Goal: Communication & Community: Answer question/provide support

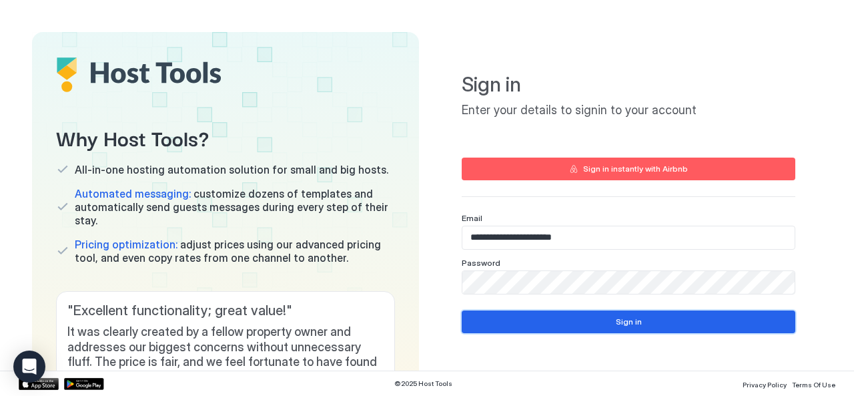
click at [603, 321] on button "Sign in" at bounding box center [628, 321] width 333 height 23
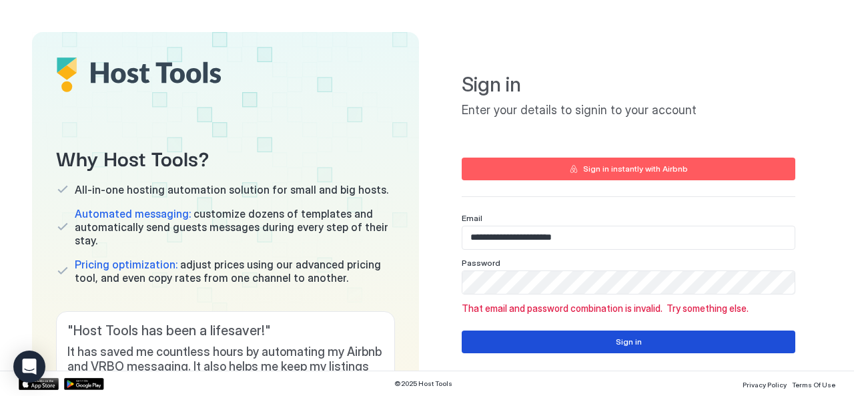
click at [605, 338] on button "Sign in" at bounding box center [628, 341] width 333 height 23
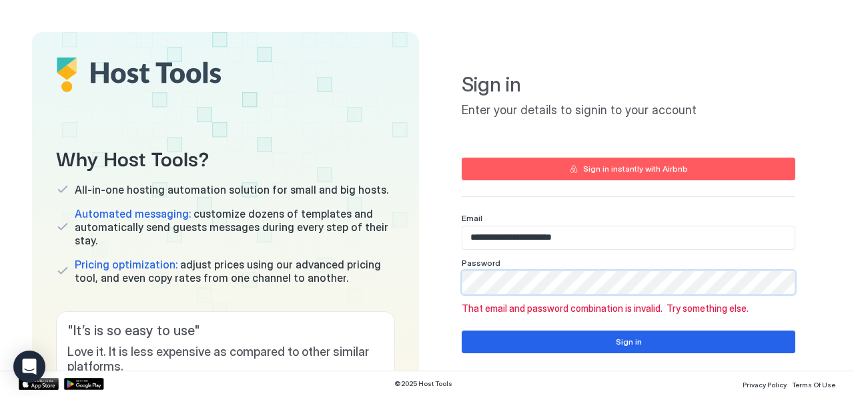
type input "**********"
click at [582, 331] on button "Sign in" at bounding box center [628, 341] width 333 height 23
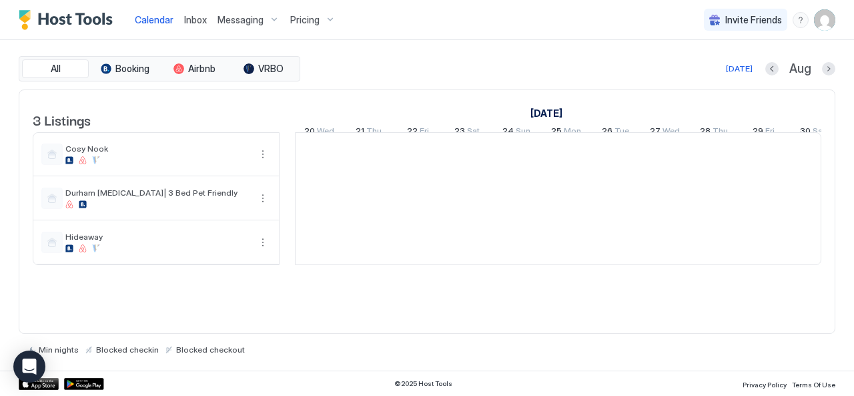
scroll to position [0, 741]
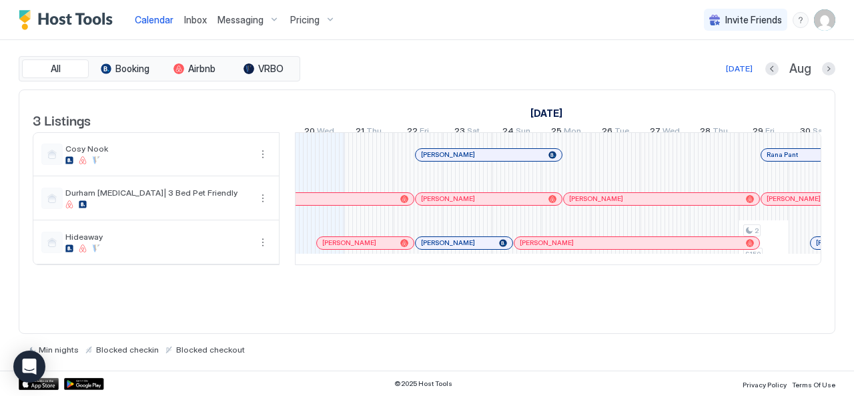
click at [241, 19] on span "Messaging" at bounding box center [240, 20] width 46 height 12
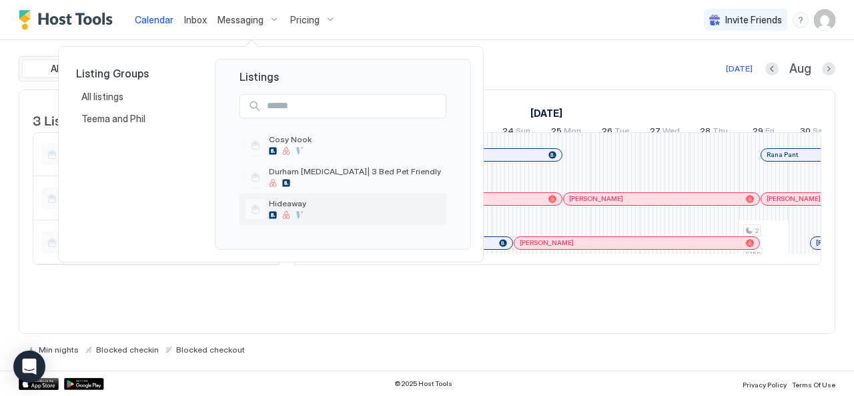
click at [284, 209] on div "Hideaway" at bounding box center [355, 208] width 172 height 21
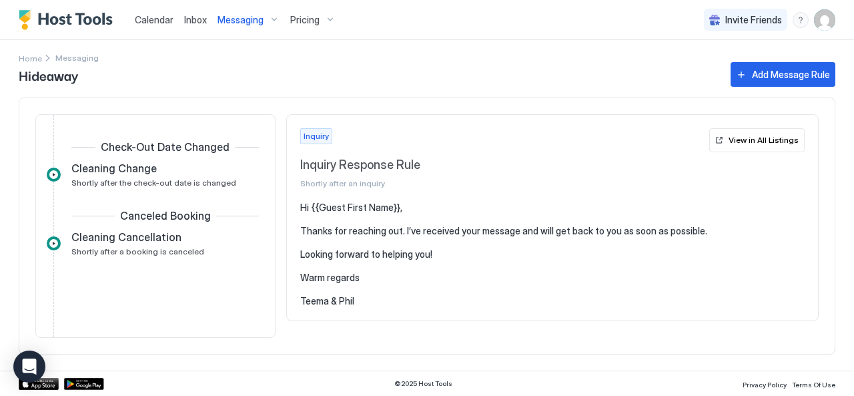
scroll to position [772, 0]
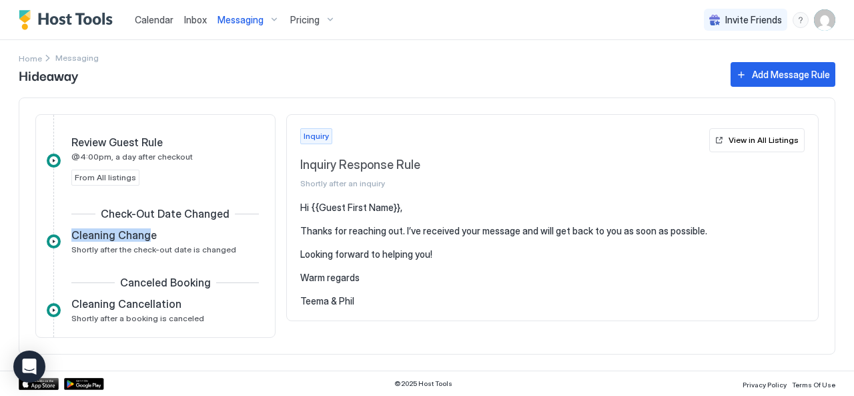
drag, startPoint x: 145, startPoint y: 229, endPoint x: 15, endPoint y: 218, distance: 131.2
click at [25, 218] on div "Inquiry Inquiry Response Rule Shortly after an inquiry From All listings Expire…" at bounding box center [427, 225] width 816 height 257
click at [13, 221] on div "Home Messaging Hideaway Add Message Rule Inquiry Inquiry Response Rule Shortly …" at bounding box center [427, 205] width 854 height 330
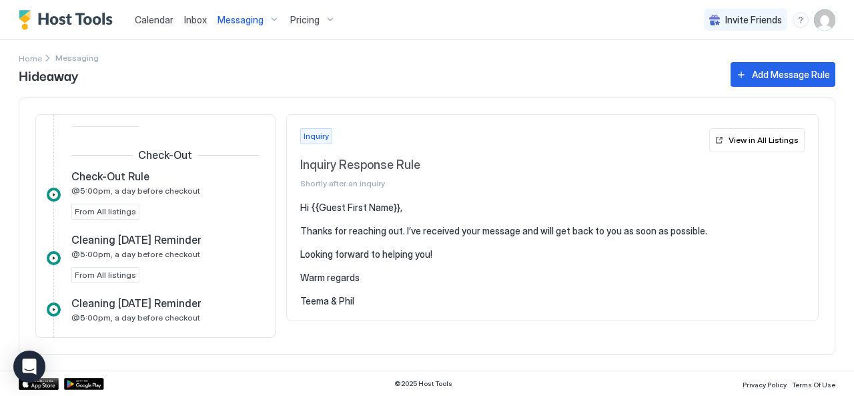
scroll to position [506, 0]
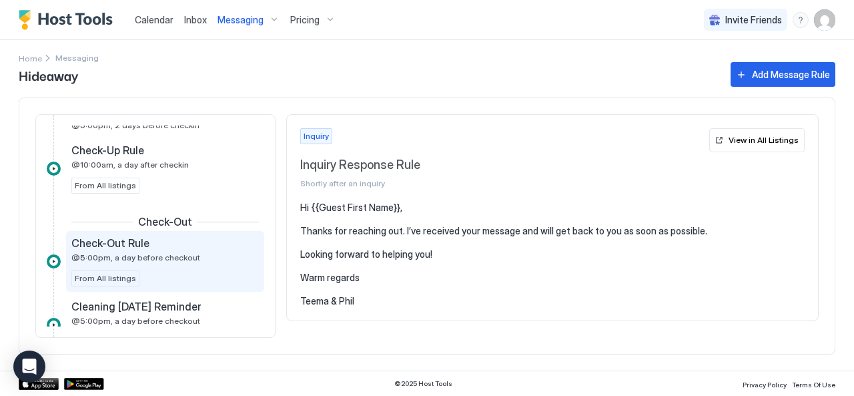
click at [134, 253] on span "@5:00pm, a day before checkout" at bounding box center [135, 257] width 129 height 10
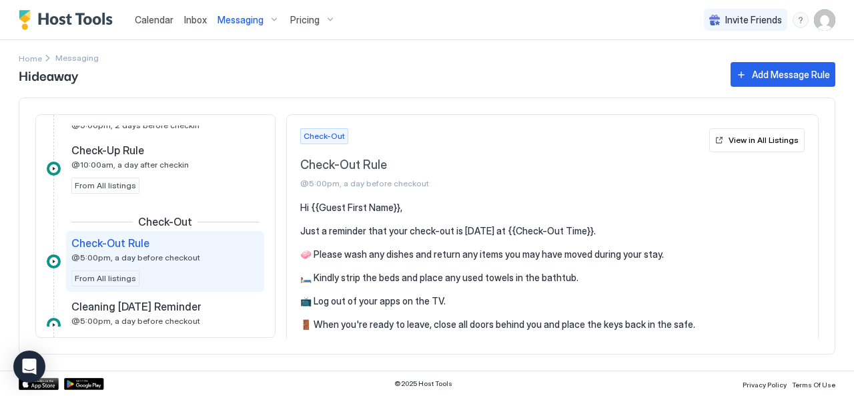
click at [136, 253] on span "@5:00pm, a day before checkout" at bounding box center [135, 257] width 129 height 10
click at [129, 254] on span "@5:00pm, a day before checkout" at bounding box center [135, 257] width 129 height 10
click at [181, 255] on span "@5:00pm, a day before checkout" at bounding box center [135, 257] width 129 height 10
click at [207, 269] on div "Check-Out Rule @5:00pm, a day before checkout From All listings" at bounding box center [164, 261] width 187 height 50
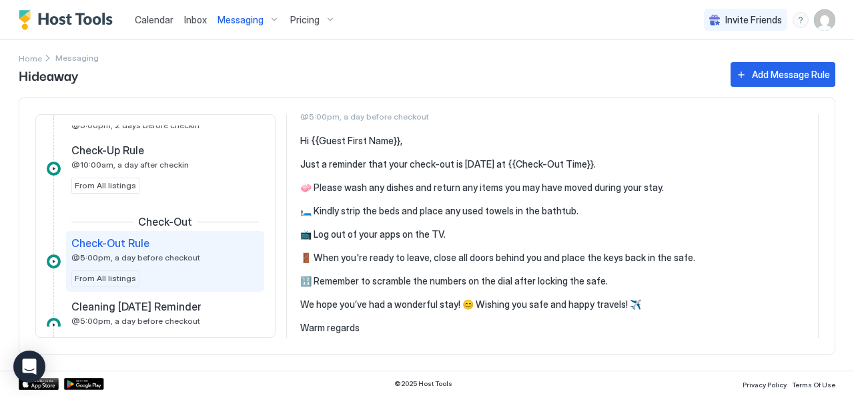
scroll to position [439, 0]
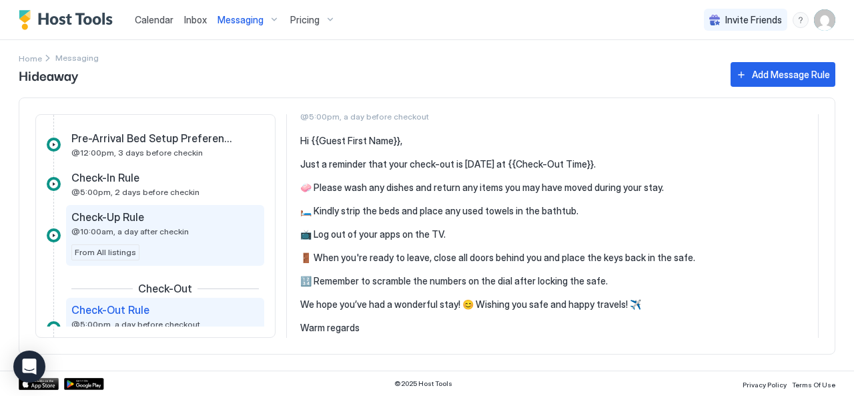
drag, startPoint x: 132, startPoint y: 202, endPoint x: 140, endPoint y: 205, distance: 8.4
click at [132, 201] on div "Inquiry Inquiry Response Rule Shortly after an inquiry From All listings Expire…" at bounding box center [155, 209] width 217 height 1018
click at [153, 231] on span "@10:00am, a day after checkin" at bounding box center [129, 231] width 117 height 10
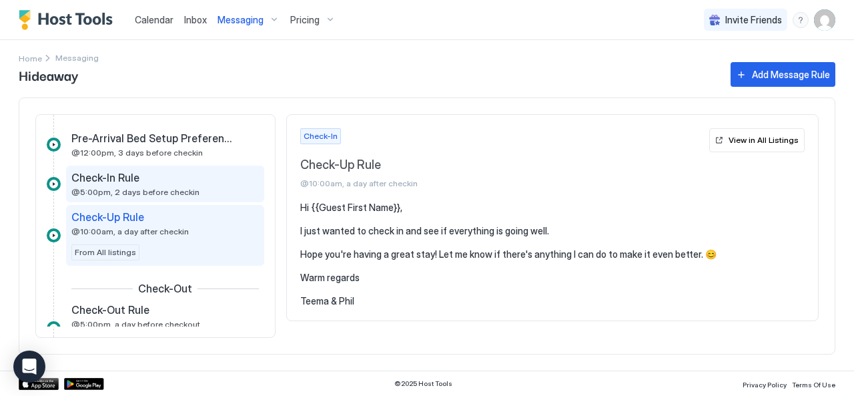
click at [153, 177] on div "Check-In Rule" at bounding box center [155, 177] width 169 height 13
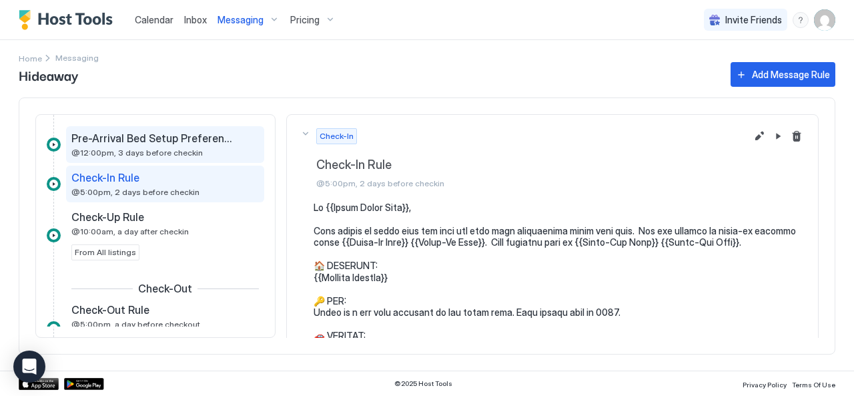
click at [160, 143] on div "Pre-Arrival Bed Setup Preferences for Your Stay @12:00pm, 3 days before checkin" at bounding box center [155, 144] width 169 height 26
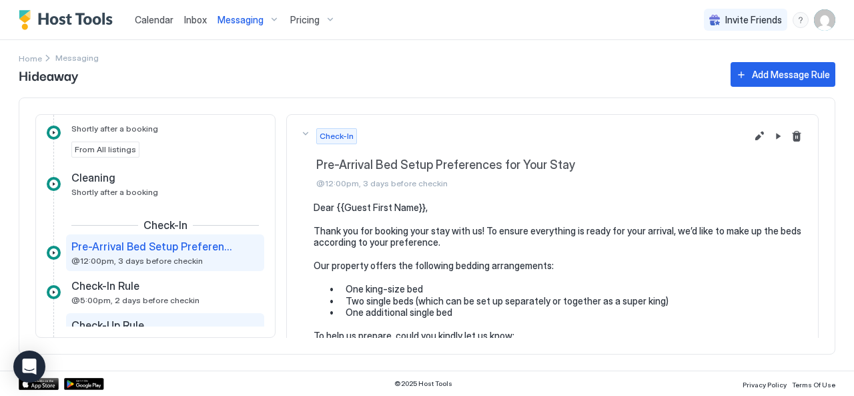
scroll to position [305, 0]
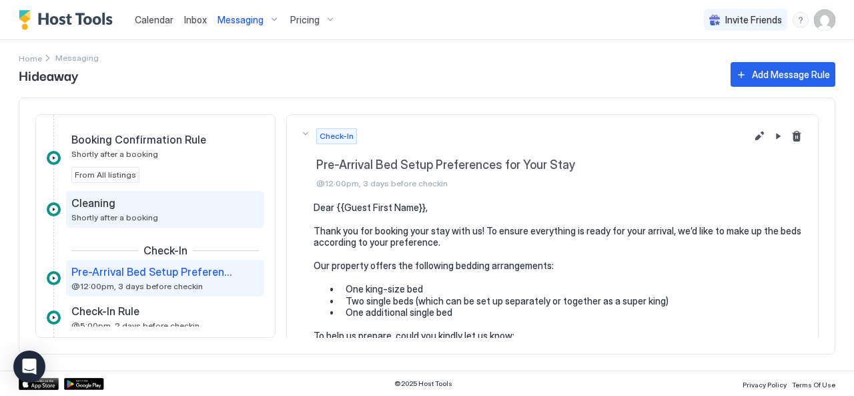
click at [169, 212] on div "Cleaning Shortly after a booking" at bounding box center [155, 209] width 169 height 26
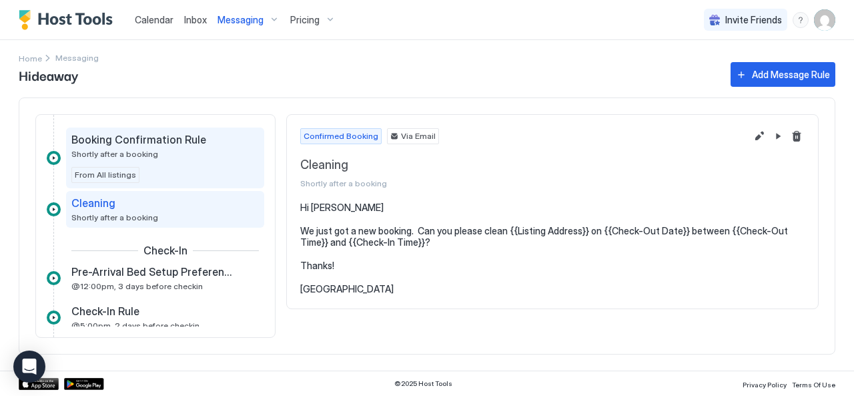
click at [177, 157] on div "Booking Confirmation Rule Shortly after a booking" at bounding box center [155, 146] width 169 height 26
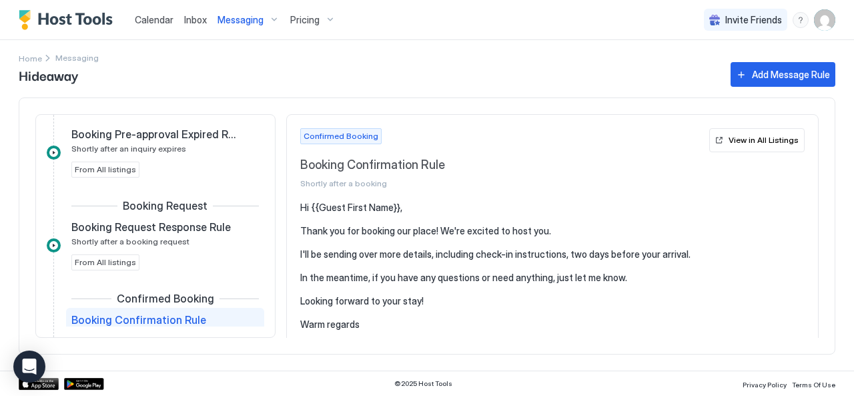
scroll to position [105, 0]
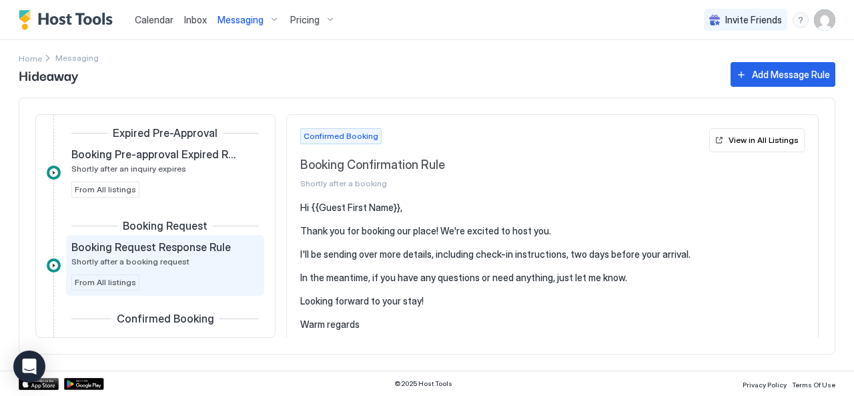
click at [197, 249] on span "Booking Request Response Rule" at bounding box center [150, 246] width 159 height 13
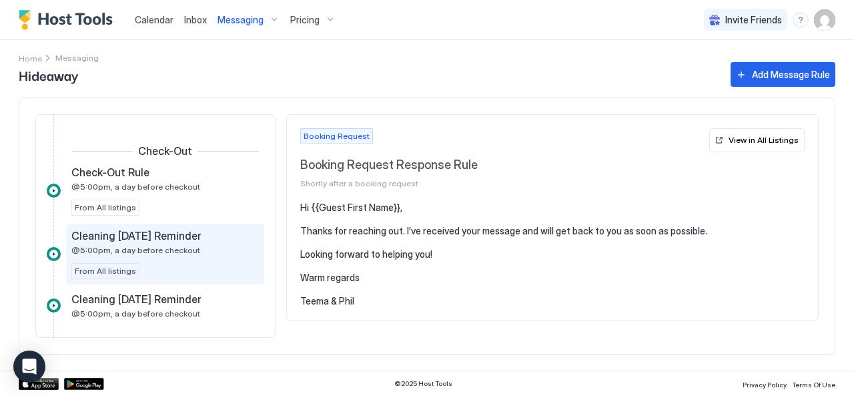
scroll to position [572, 0]
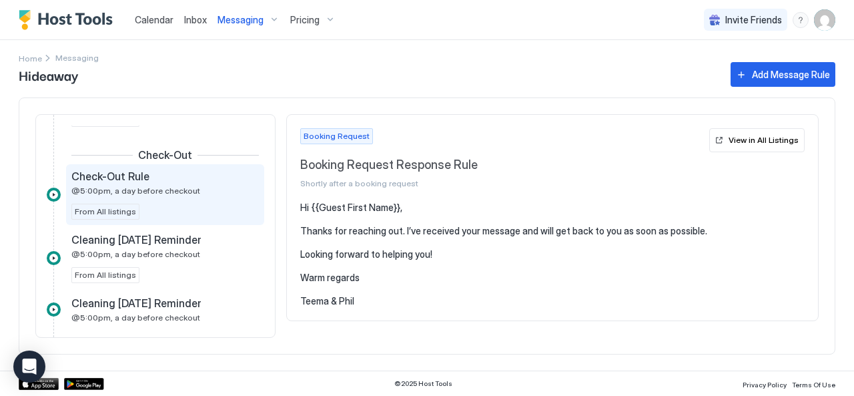
click at [141, 170] on span "Check-Out Rule" at bounding box center [110, 175] width 78 height 13
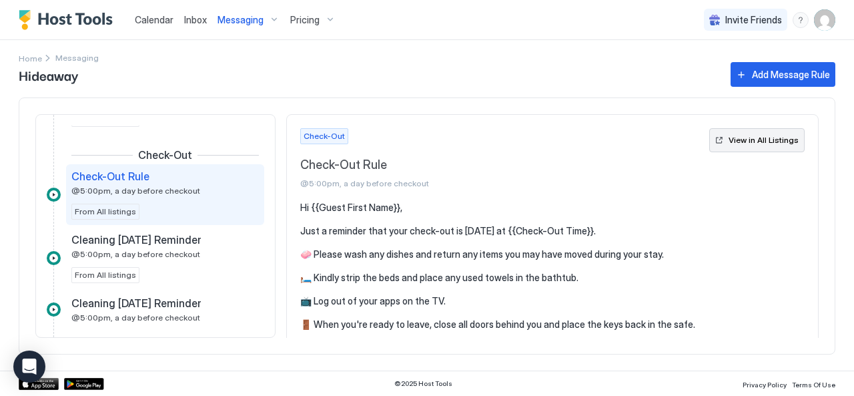
click at [762, 145] on div "View in All Listings" at bounding box center [763, 140] width 70 height 12
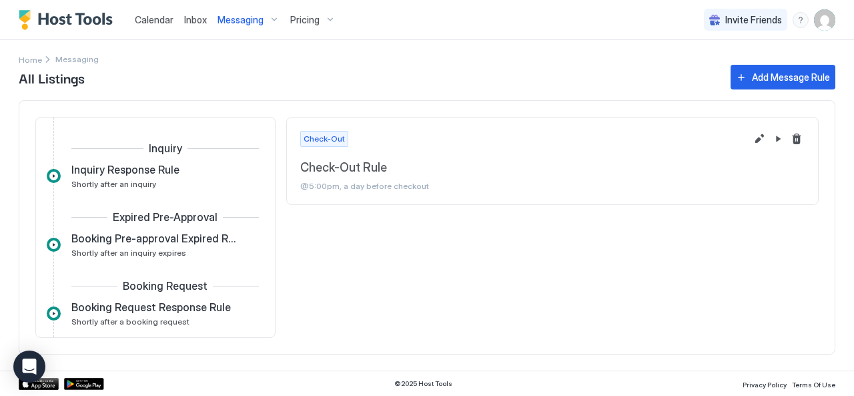
scroll to position [331, 0]
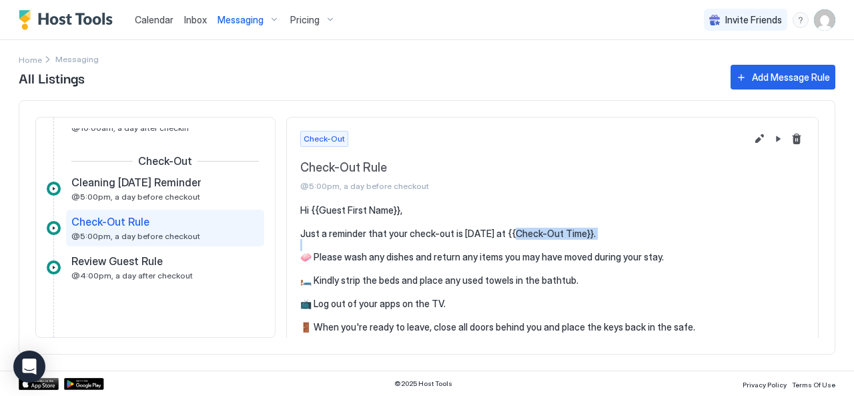
drag, startPoint x: 510, startPoint y: 230, endPoint x: 598, endPoint y: 230, distance: 87.4
click at [598, 230] on pre "Hi {{Guest First Name}}, Just a reminder that your check-out is [DATE] at {{Che…" at bounding box center [552, 315] width 504 height 222
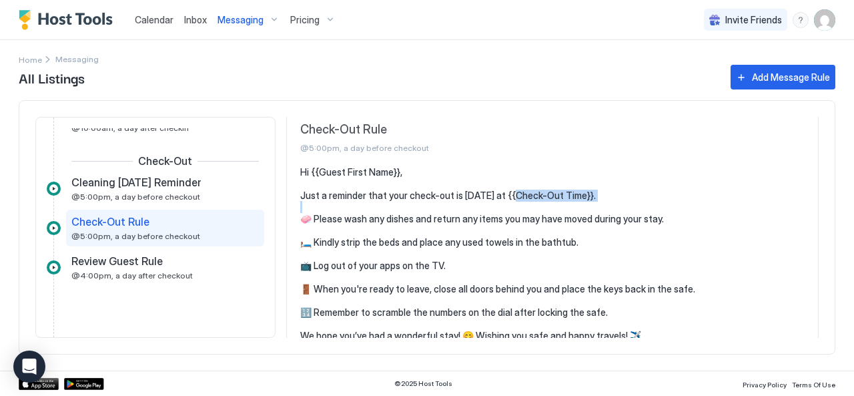
scroll to position [0, 0]
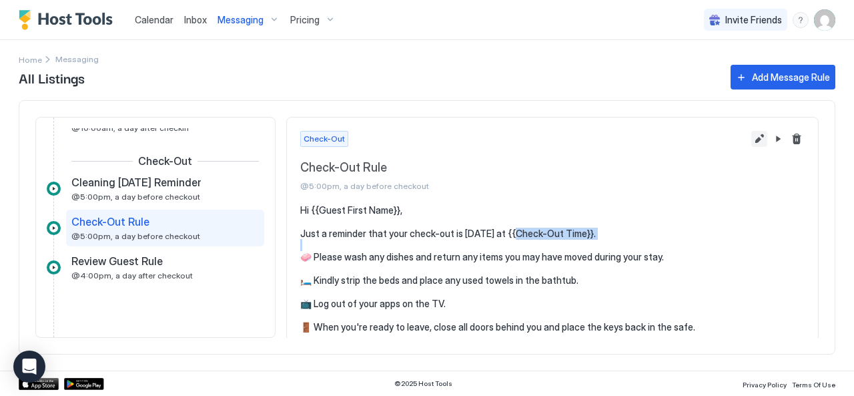
click at [751, 134] on button "Edit message rule" at bounding box center [759, 139] width 16 height 16
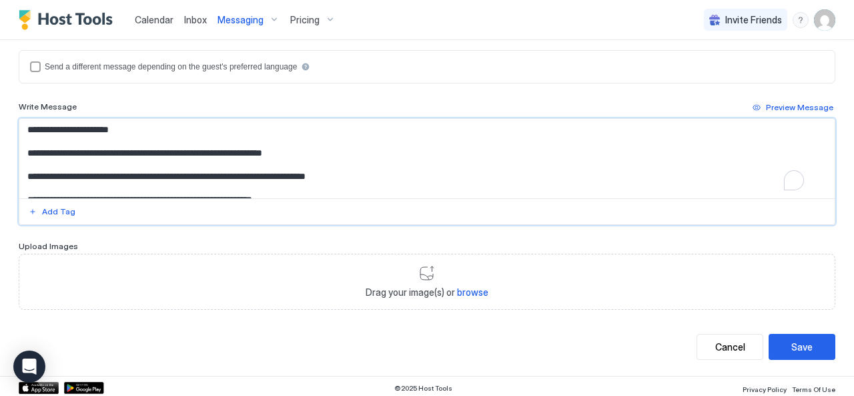
drag, startPoint x: 235, startPoint y: 149, endPoint x: 330, endPoint y: 149, distance: 95.4
click at [330, 149] on textarea "**********" at bounding box center [421, 158] width 805 height 79
click at [177, 133] on textarea "**********" at bounding box center [421, 158] width 805 height 79
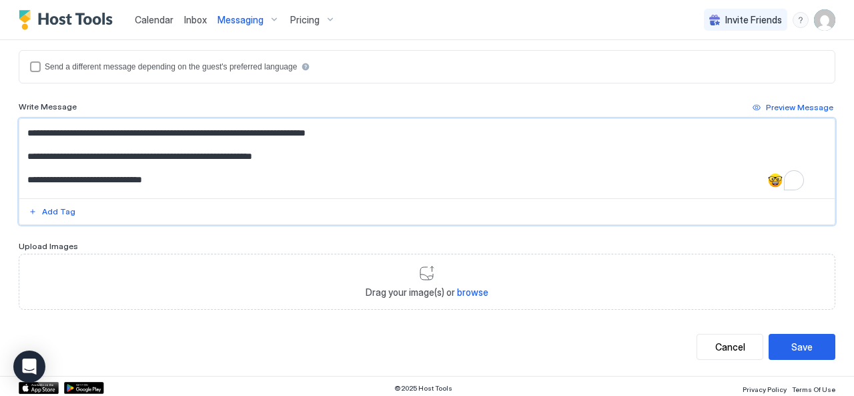
scroll to position [15, 0]
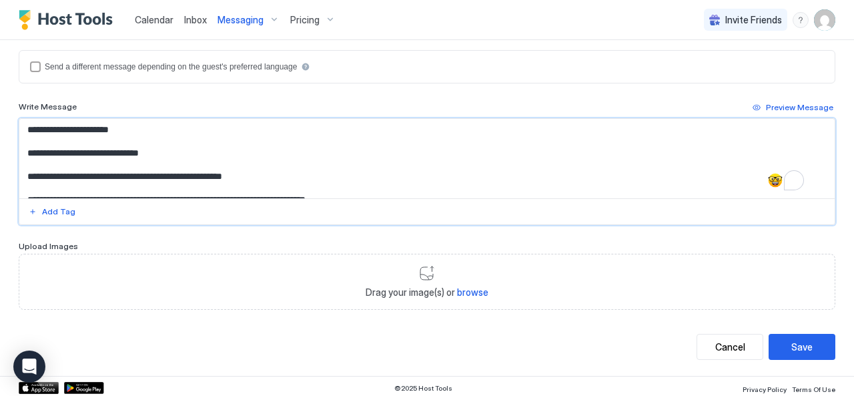
click at [281, 173] on textarea "**********" at bounding box center [421, 158] width 805 height 79
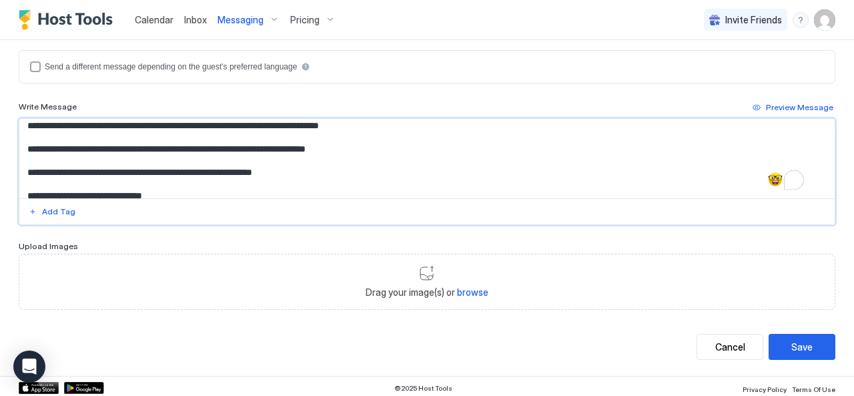
scroll to position [51, 0]
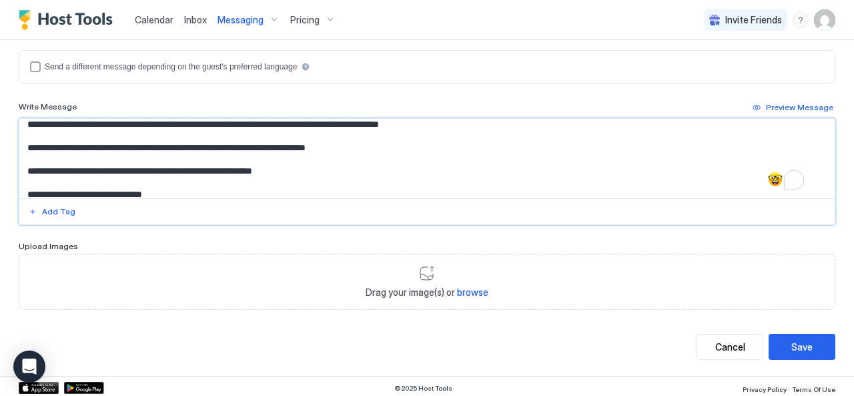
click at [53, 142] on textarea "**********" at bounding box center [421, 158] width 805 height 79
drag, startPoint x: 47, startPoint y: 169, endPoint x: 55, endPoint y: 175, distance: 10.4
click at [47, 170] on textarea "**********" at bounding box center [421, 158] width 805 height 79
click at [57, 166] on textarea "**********" at bounding box center [421, 158] width 805 height 79
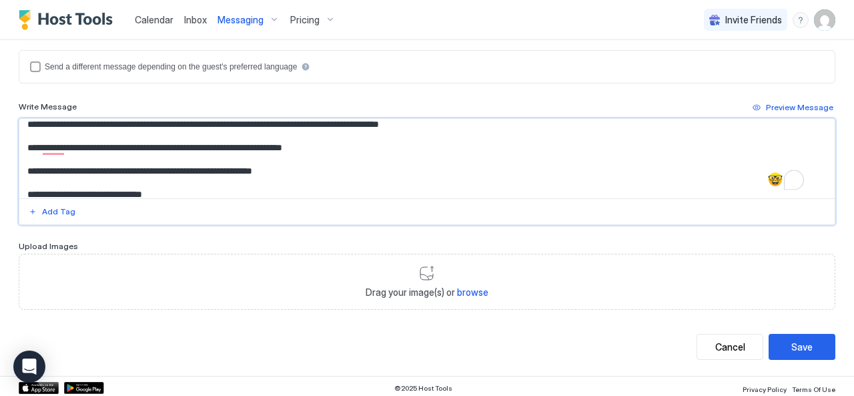
click at [57, 166] on textarea "**********" at bounding box center [421, 158] width 805 height 79
click at [47, 191] on textarea "**********" at bounding box center [421, 158] width 805 height 79
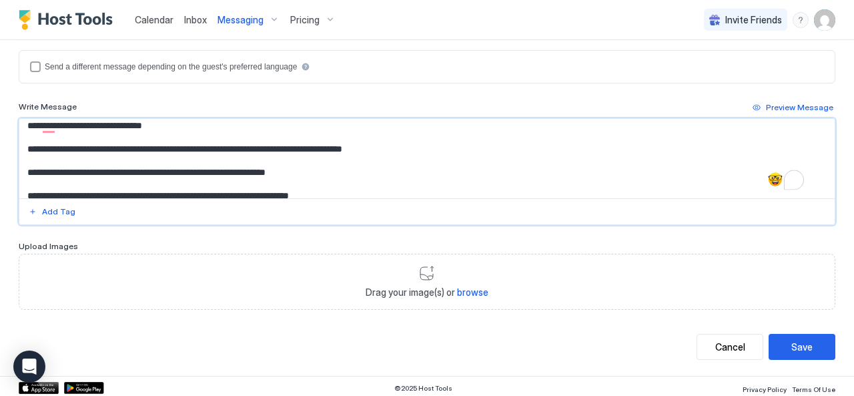
click at [53, 146] on textarea "**********" at bounding box center [421, 158] width 805 height 79
click at [47, 170] on textarea "**********" at bounding box center [421, 158] width 805 height 79
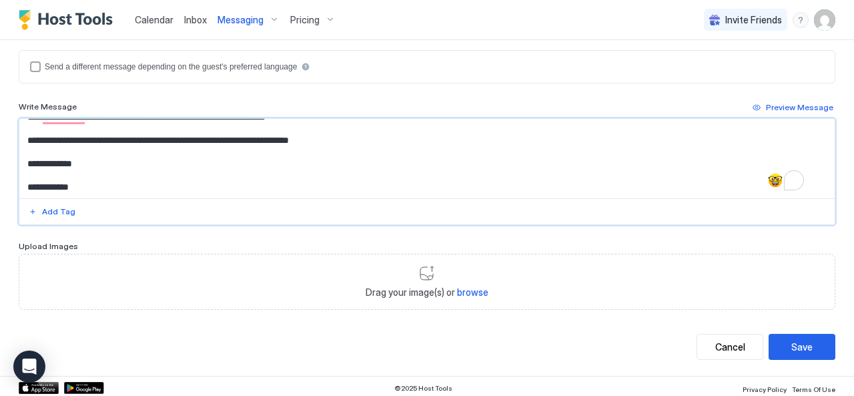
click at [368, 133] on textarea "**********" at bounding box center [421, 158] width 805 height 79
click at [177, 135] on textarea "**********" at bounding box center [421, 158] width 805 height 79
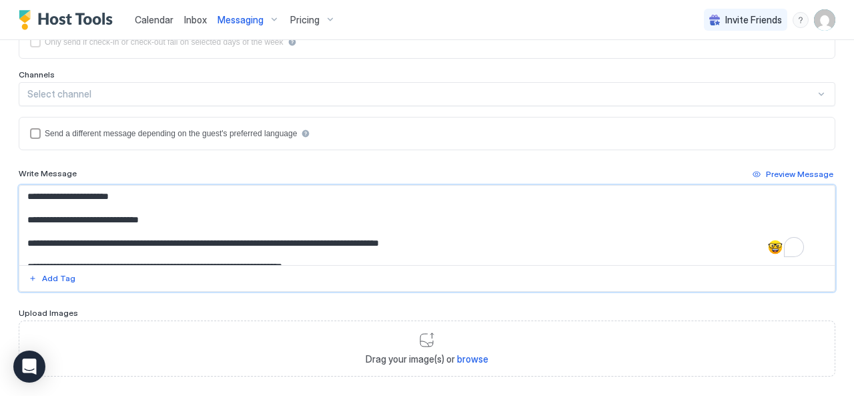
click at [301, 237] on textarea "**********" at bounding box center [421, 224] width 805 height 79
drag, startPoint x: 264, startPoint y: 241, endPoint x: 350, endPoint y: 241, distance: 86.0
click at [350, 241] on textarea "**********" at bounding box center [421, 224] width 805 height 79
drag, startPoint x: 341, startPoint y: 240, endPoint x: 352, endPoint y: 241, distance: 10.7
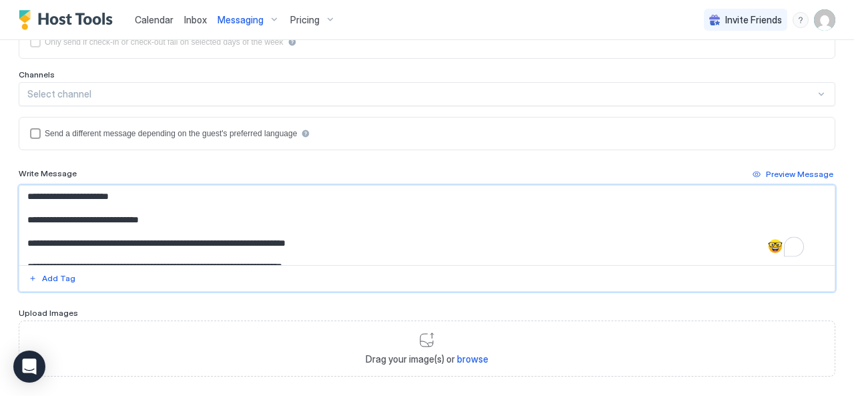
click at [345, 241] on textarea "**********" at bounding box center [421, 224] width 805 height 79
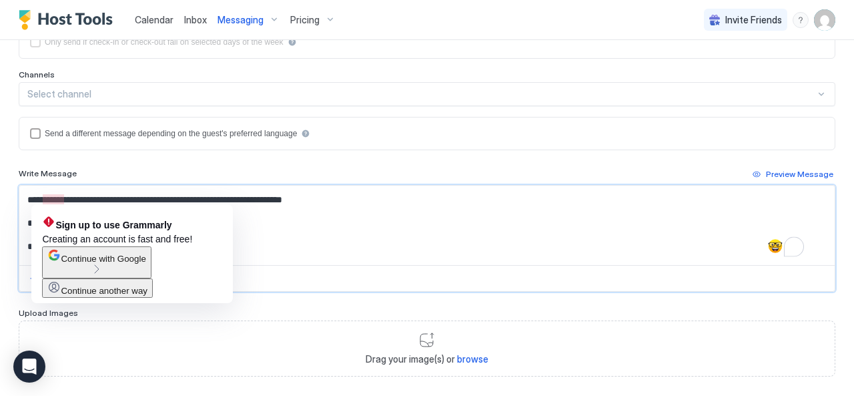
click at [48, 194] on textarea "**********" at bounding box center [421, 224] width 805 height 79
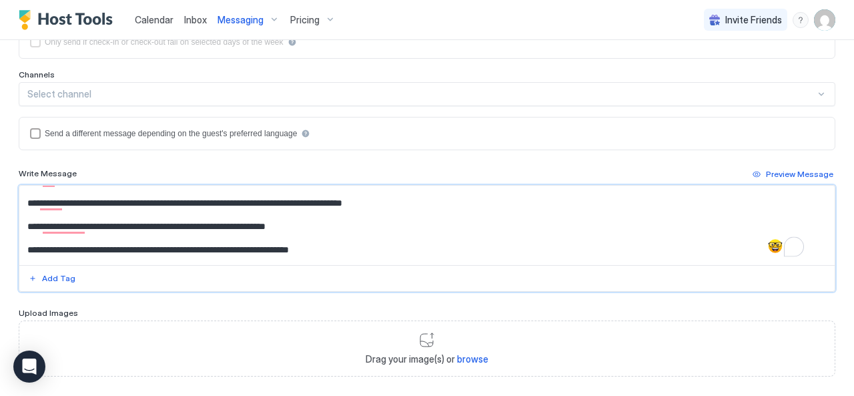
scroll to position [176, 0]
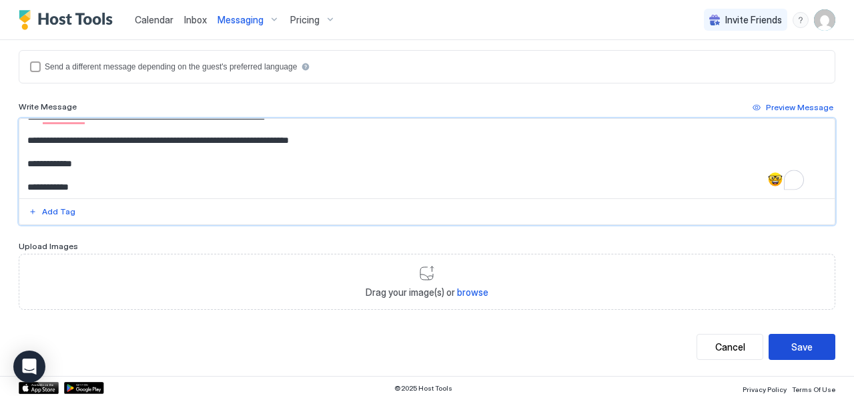
type textarea "**********"
click at [785, 333] on button "Save" at bounding box center [801, 346] width 67 height 26
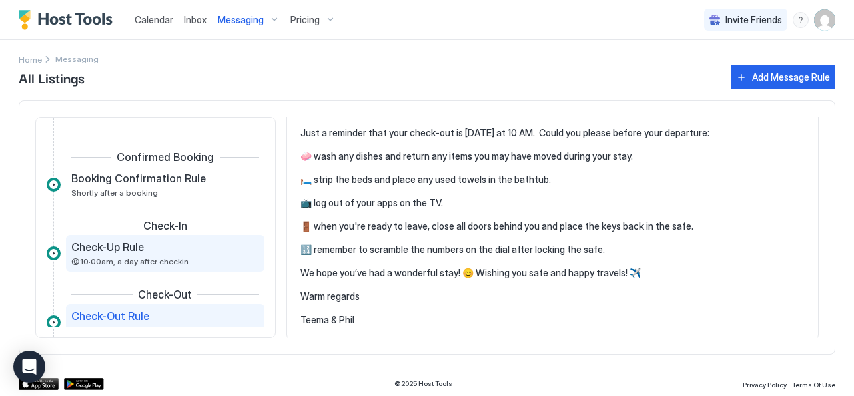
click at [145, 247] on div "Check-Up Rule" at bounding box center [155, 246] width 169 height 13
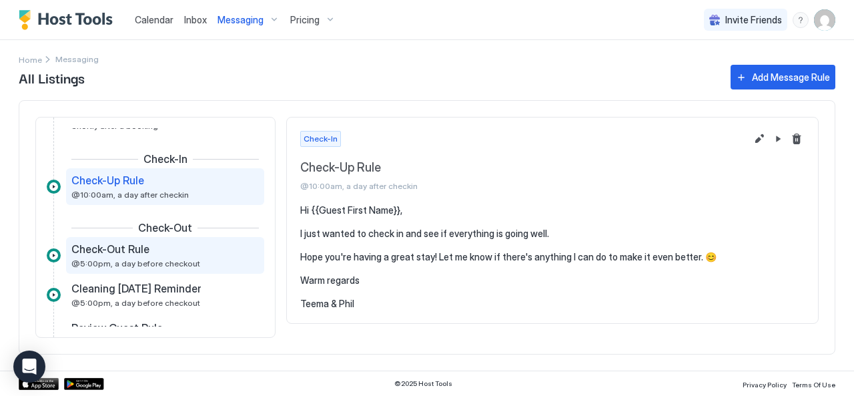
click at [181, 253] on div "Check-Out Rule" at bounding box center [155, 248] width 169 height 13
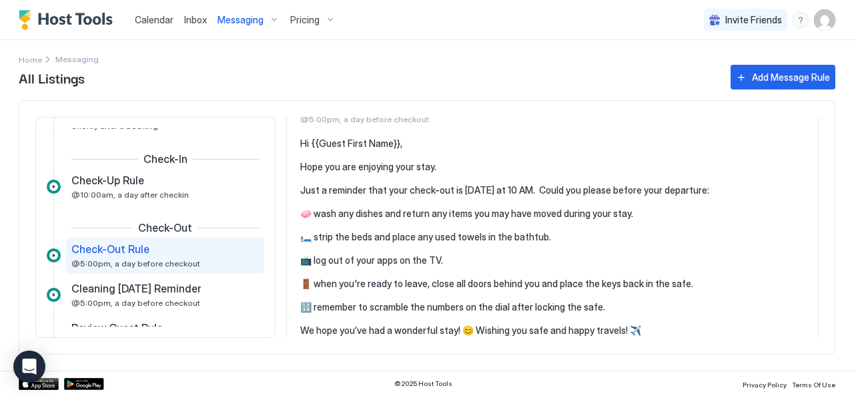
scroll to position [124, 0]
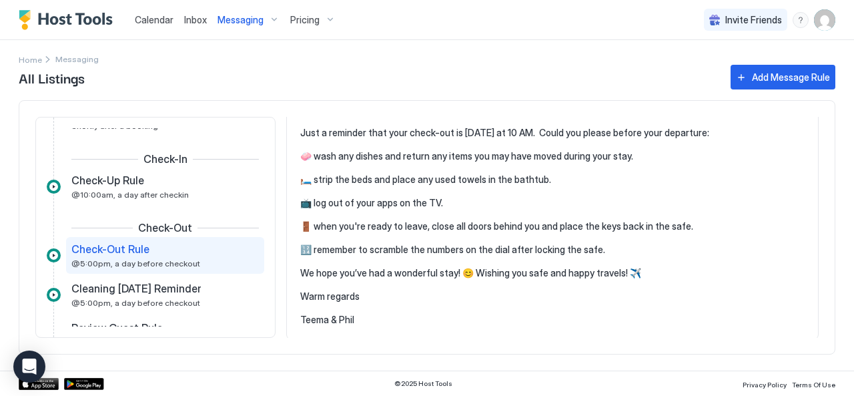
click at [255, 17] on span "Messaging" at bounding box center [240, 20] width 46 height 12
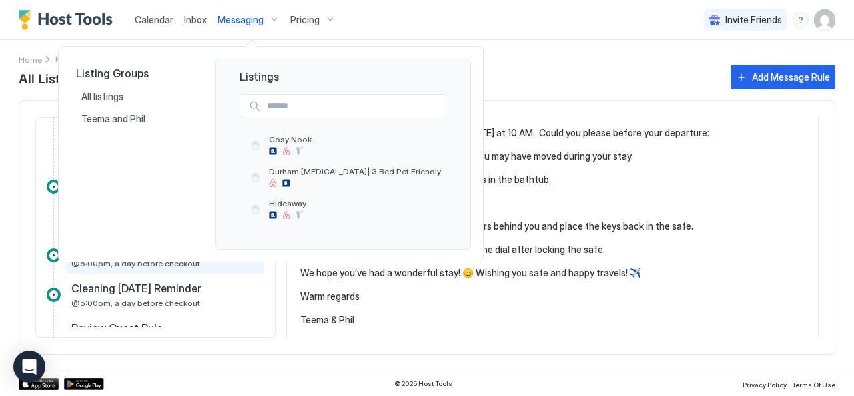
click at [185, 17] on div at bounding box center [427, 198] width 854 height 396
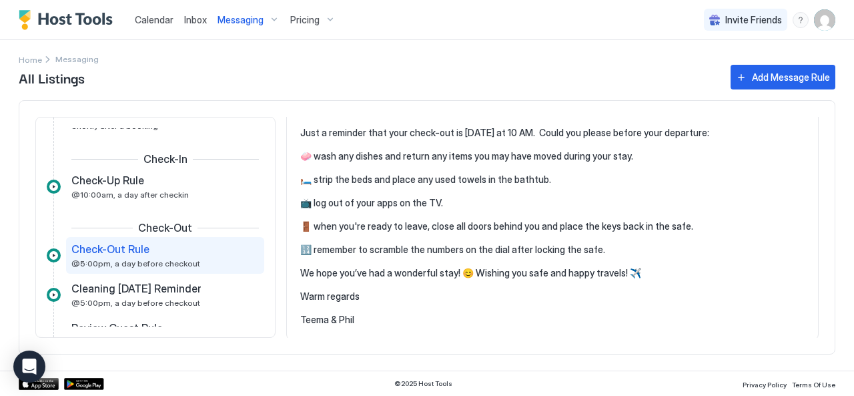
click at [193, 21] on span "Inbox" at bounding box center [195, 19] width 23 height 11
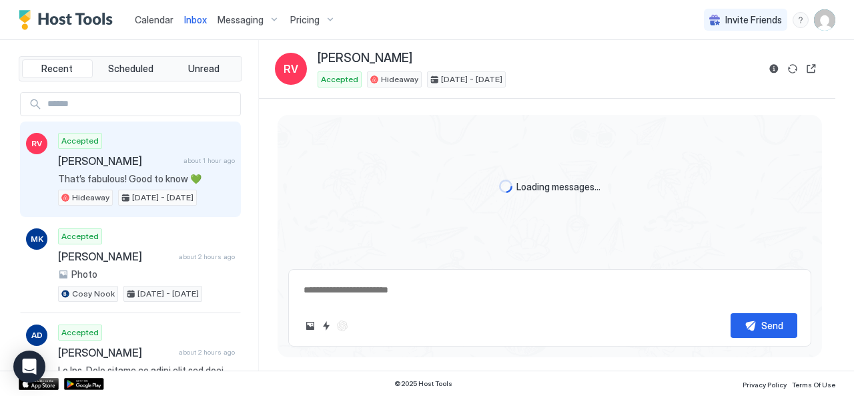
scroll to position [2292, 0]
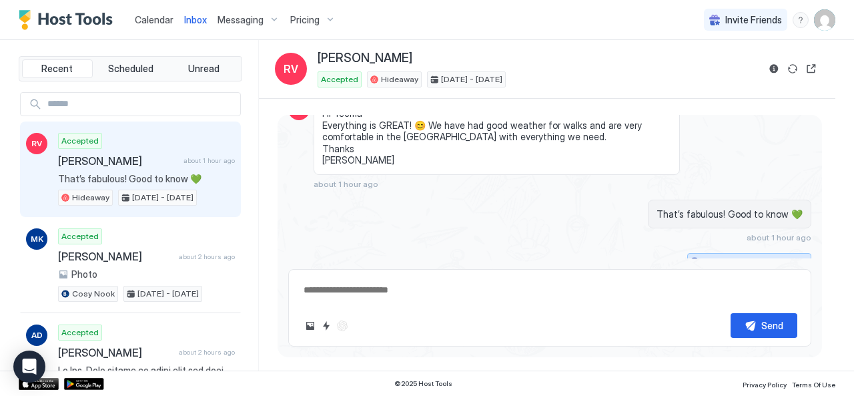
click at [798, 253] on button "Scheduled Messages" at bounding box center [749, 262] width 124 height 18
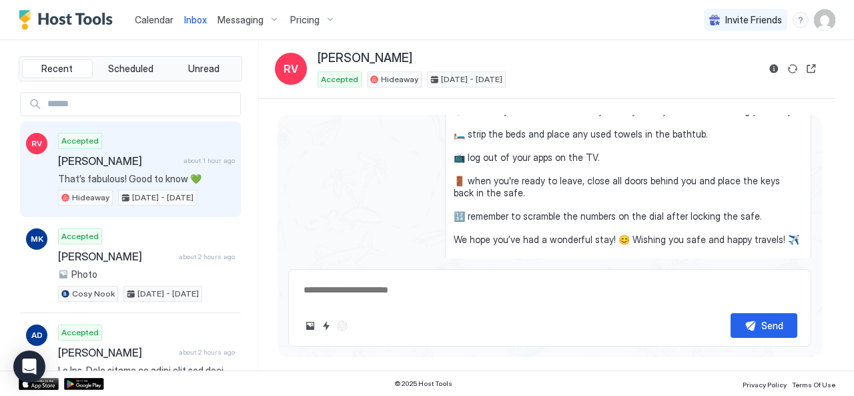
scroll to position [2777, 0]
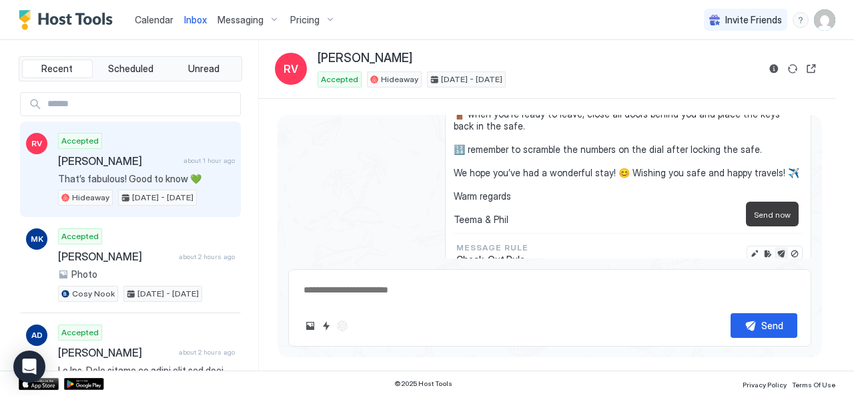
click at [774, 247] on button "Send now" at bounding box center [780, 253] width 13 height 13
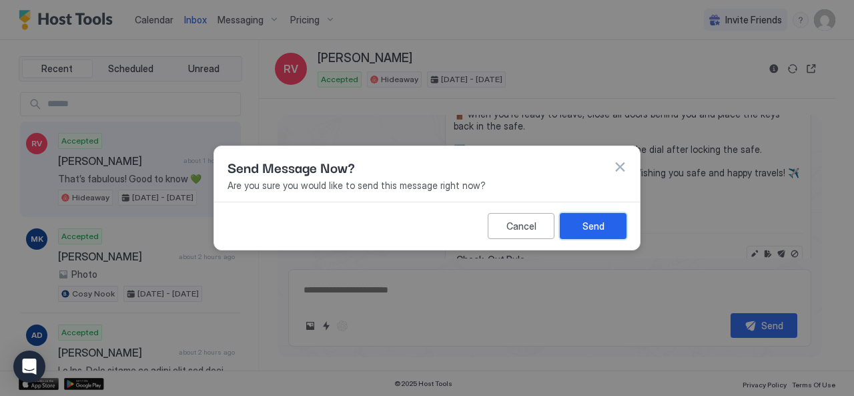
click at [615, 225] on button "Send" at bounding box center [593, 226] width 67 height 26
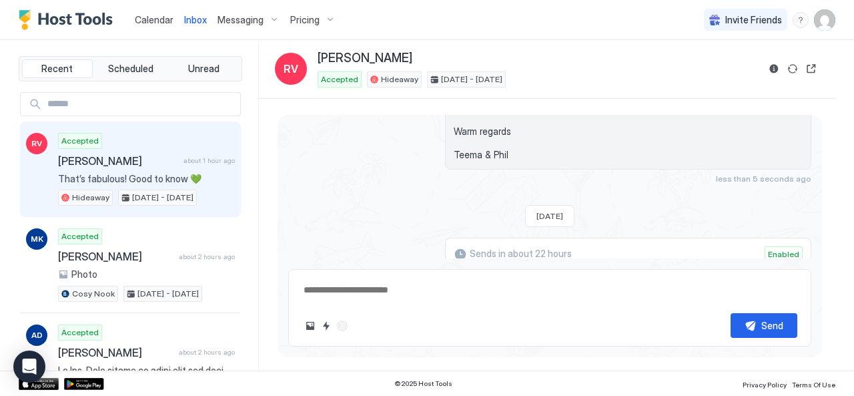
scroll to position [2528, 0]
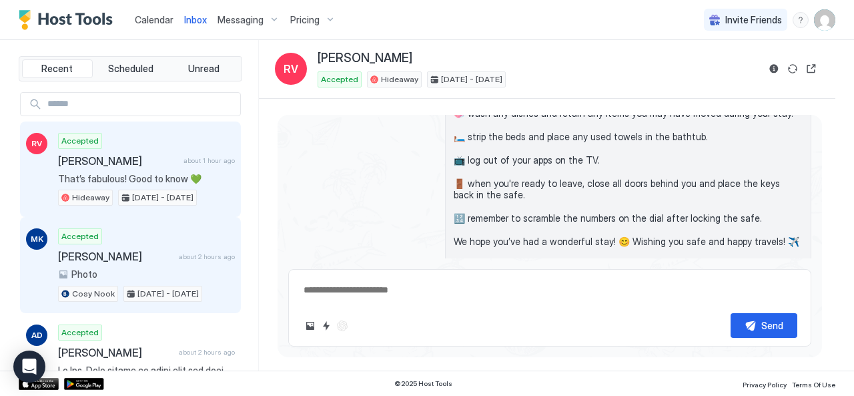
click at [117, 268] on div "Photo" at bounding box center [146, 274] width 177 height 12
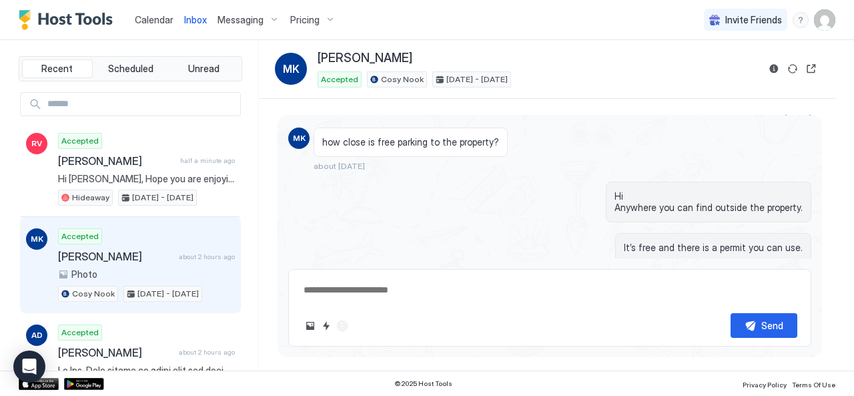
scroll to position [867, 0]
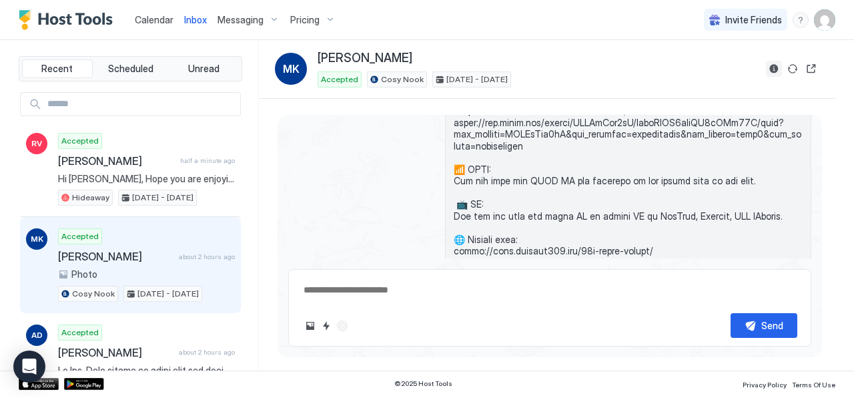
click at [774, 69] on button "Reservation information" at bounding box center [774, 69] width 16 height 16
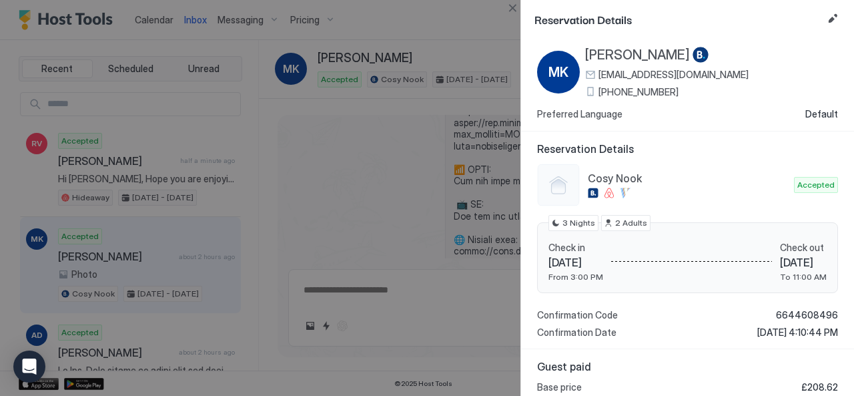
scroll to position [0, 0]
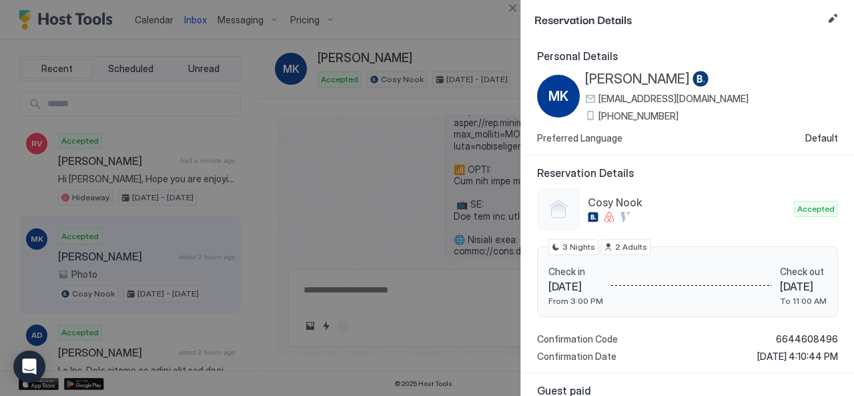
click at [450, 52] on div at bounding box center [427, 198] width 854 height 396
click at [398, 229] on div at bounding box center [427, 198] width 854 height 396
drag, startPoint x: 468, startPoint y: 316, endPoint x: 514, endPoint y: 319, distance: 46.1
click at [468, 316] on div at bounding box center [427, 198] width 854 height 396
click at [327, 163] on div at bounding box center [427, 198] width 854 height 396
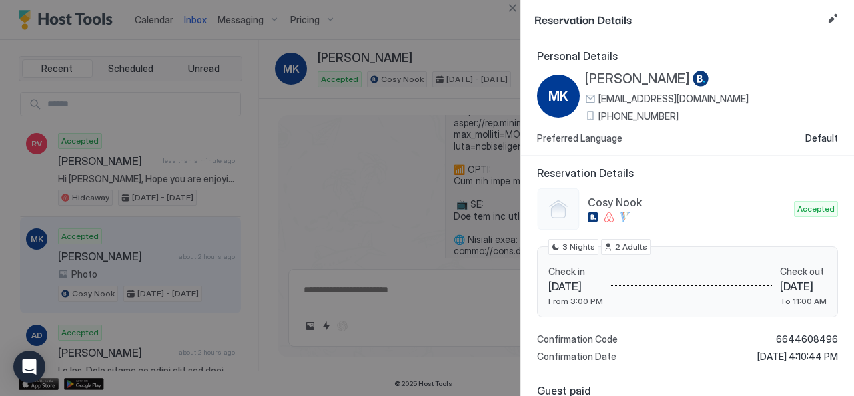
click at [108, 154] on div at bounding box center [427, 198] width 854 height 396
click at [109, 177] on div at bounding box center [427, 198] width 854 height 396
click at [530, 26] on div "Reservation Details" at bounding box center [687, 19] width 333 height 39
drag, startPoint x: 526, startPoint y: 45, endPoint x: 556, endPoint y: 125, distance: 85.5
click at [536, 59] on div "Personal Details MK [PERSON_NAME] [EMAIL_ADDRESS][DOMAIN_NAME] [PHONE_NUMBER] P…" at bounding box center [687, 97] width 333 height 117
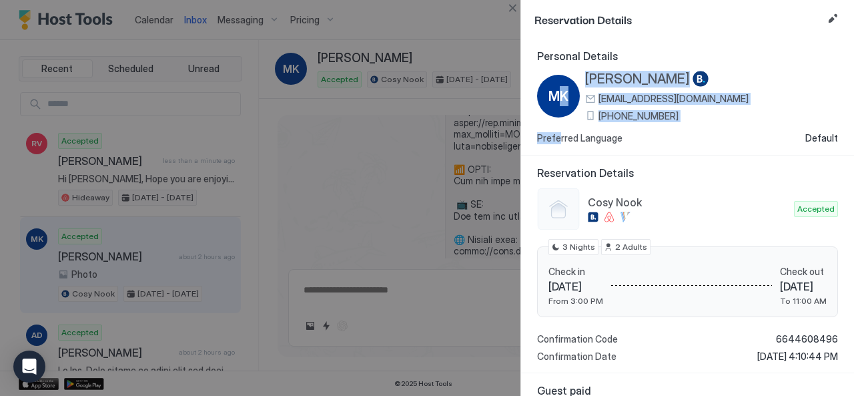
drag, startPoint x: 556, startPoint y: 125, endPoint x: 680, endPoint y: 177, distance: 133.7
click at [564, 135] on div "MK [PERSON_NAME] [EMAIL_ADDRESS][DOMAIN_NAME] [PHONE_NUMBER] Preferred Language…" at bounding box center [687, 107] width 301 height 73
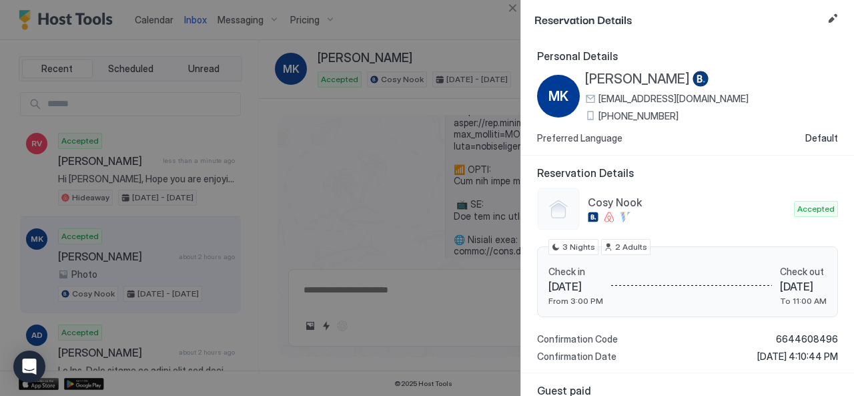
click at [680, 177] on span "Reservation Details" at bounding box center [687, 172] width 301 height 13
drag, startPoint x: 353, startPoint y: 155, endPoint x: 464, endPoint y: 95, distance: 125.9
click at [357, 155] on div at bounding box center [427, 198] width 854 height 396
drag, startPoint x: 468, startPoint y: 58, endPoint x: 484, endPoint y: 57, distance: 16.7
click at [471, 57] on div at bounding box center [427, 198] width 854 height 396
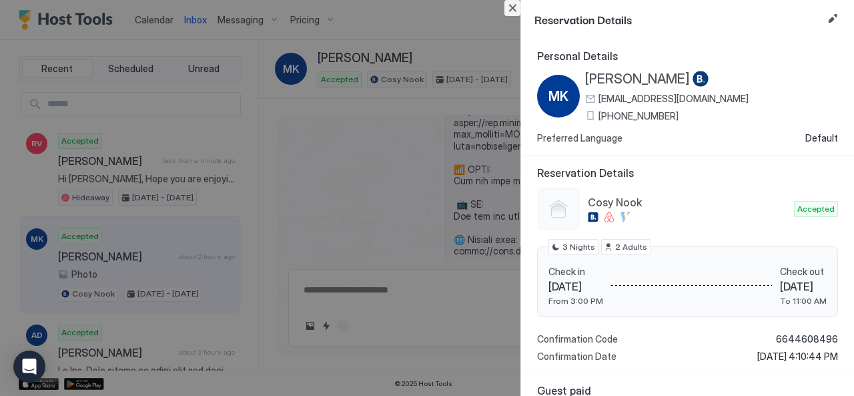
click at [519, 7] on button "Close" at bounding box center [512, 8] width 16 height 16
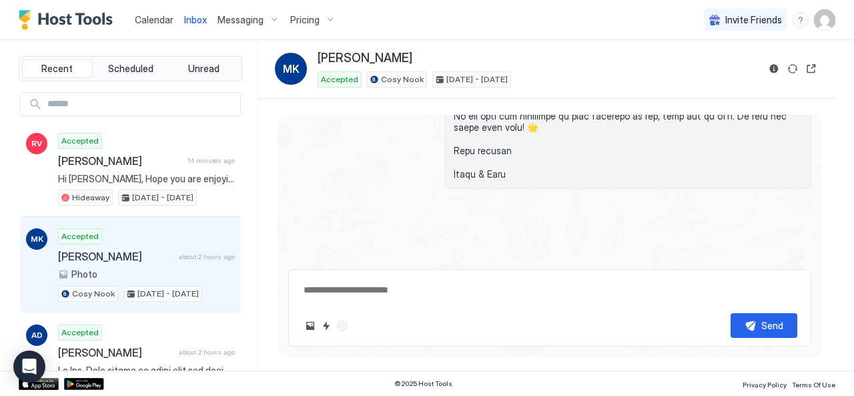
type textarea "*"
